Goal: Task Accomplishment & Management: Use online tool/utility

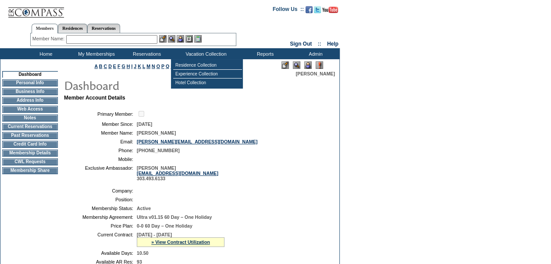
click at [308, 65] on img at bounding box center [307, 64] width 7 height 7
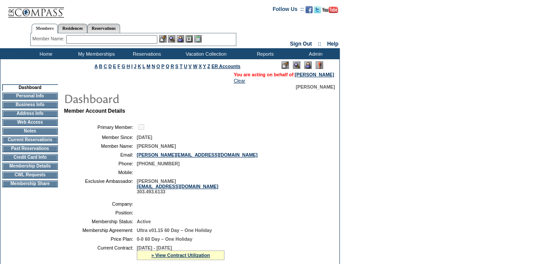
click at [49, 178] on td "CWL Requests" at bounding box center [30, 174] width 56 height 7
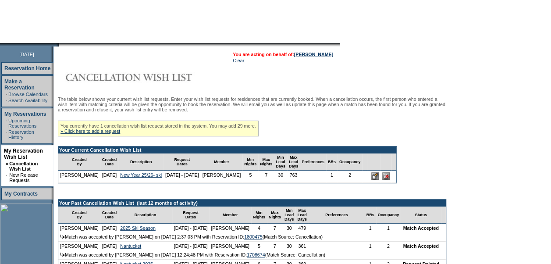
scroll to position [71, 0]
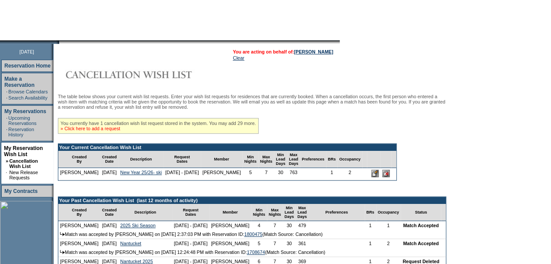
click at [112, 131] on link "» Click here to add a request" at bounding box center [90, 128] width 60 height 5
